Goal: Navigation & Orientation: Find specific page/section

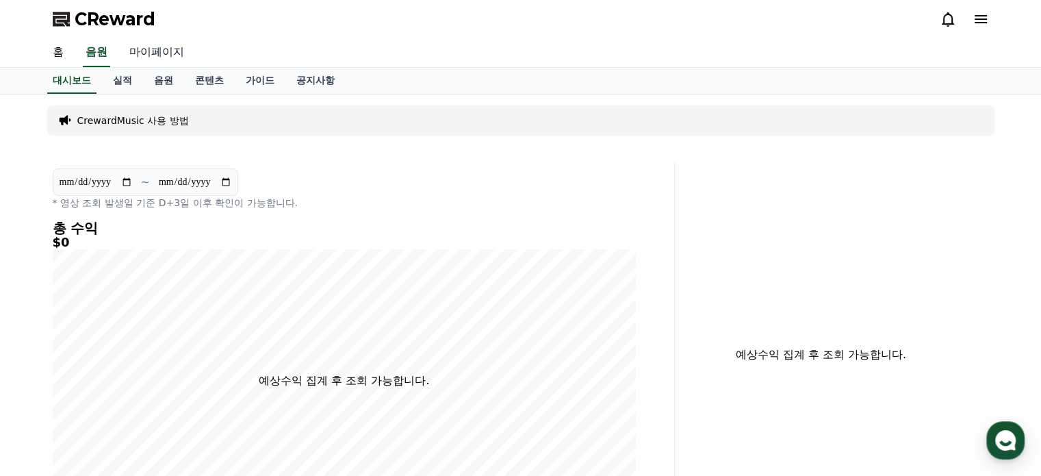
click at [146, 56] on link "마이페이지" at bounding box center [156, 52] width 77 height 29
click at [75, 76] on link "대시보드" at bounding box center [72, 80] width 60 height 25
click at [116, 79] on link "실적" at bounding box center [122, 81] width 41 height 26
click at [150, 51] on link "마이페이지" at bounding box center [156, 52] width 77 height 29
click at [159, 75] on link "음원" at bounding box center [163, 80] width 41 height 25
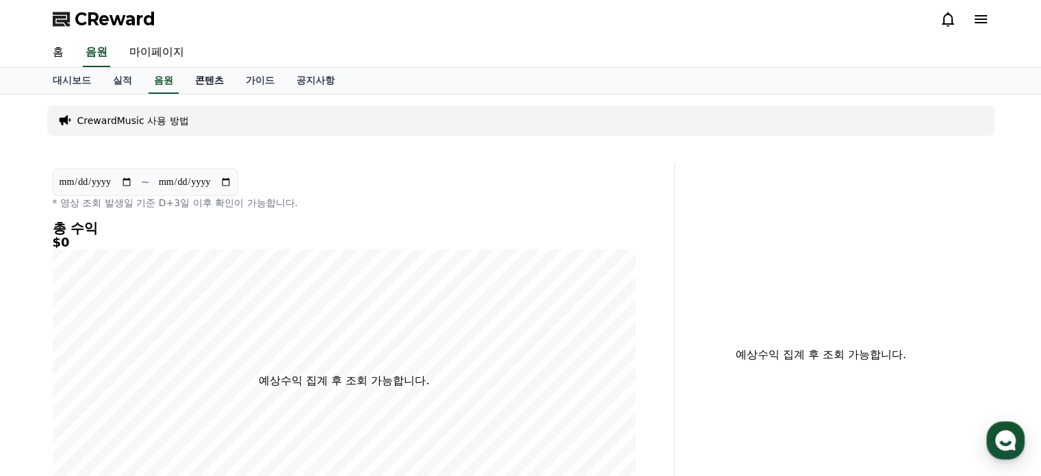
click at [205, 79] on link "콘텐츠" at bounding box center [209, 81] width 51 height 26
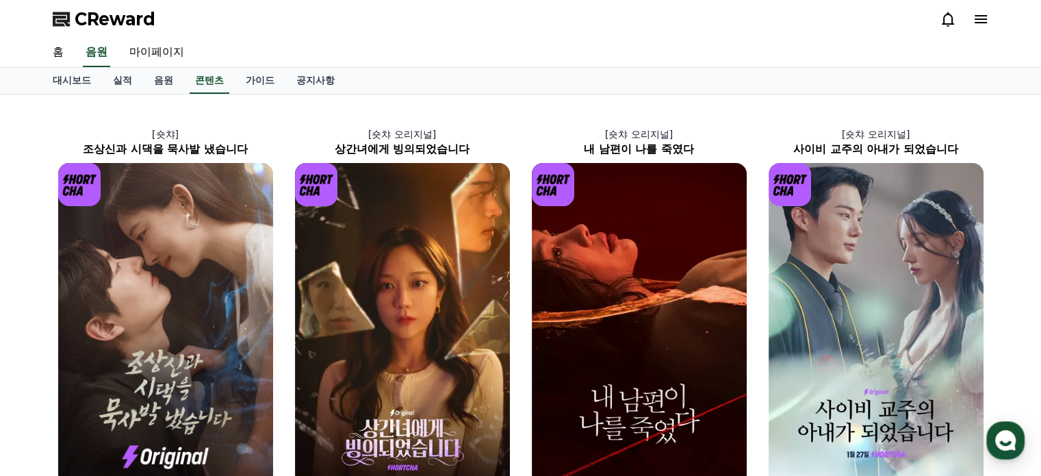
click at [134, 21] on span "CReward" at bounding box center [115, 19] width 81 height 22
click at [157, 49] on link "마이페이지" at bounding box center [156, 52] width 77 height 29
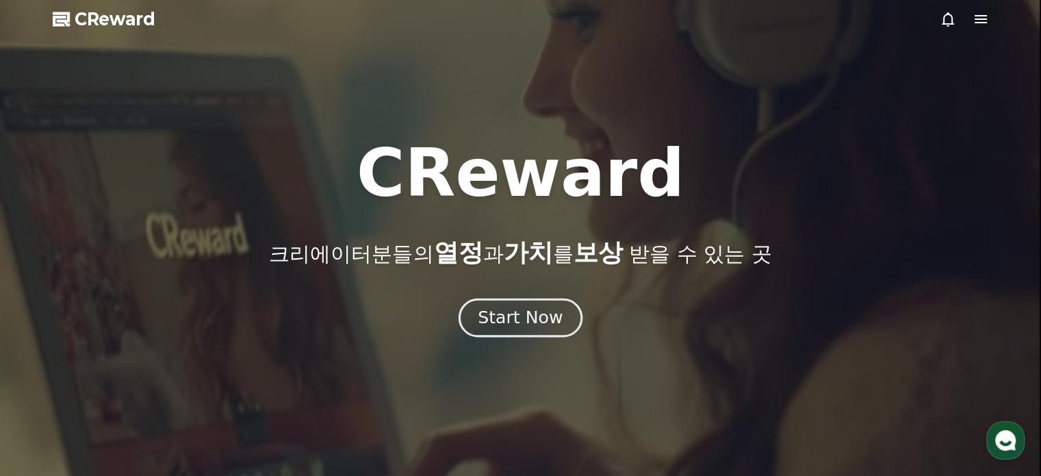
click at [543, 324] on div "Start Now" at bounding box center [520, 317] width 85 height 23
